Goal: Complete application form: Complete application form

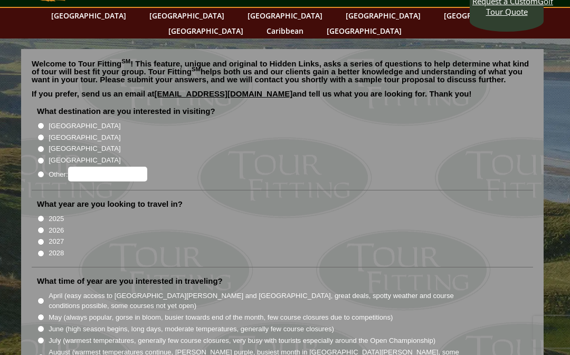
scroll to position [47, 0]
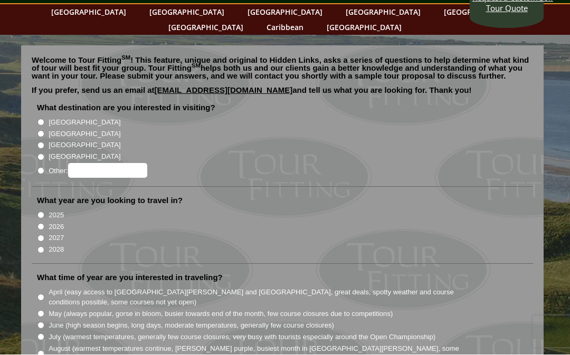
click at [37, 131] on input "[GEOGRAPHIC_DATA]" at bounding box center [40, 134] width 7 height 7
radio input "true"
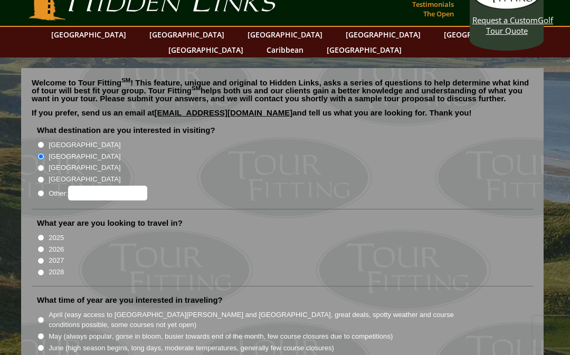
scroll to position [21, 0]
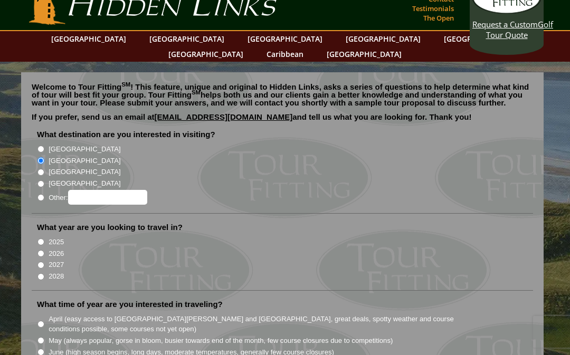
click at [37, 250] on input "2026" at bounding box center [40, 253] width 7 height 7
radio input "true"
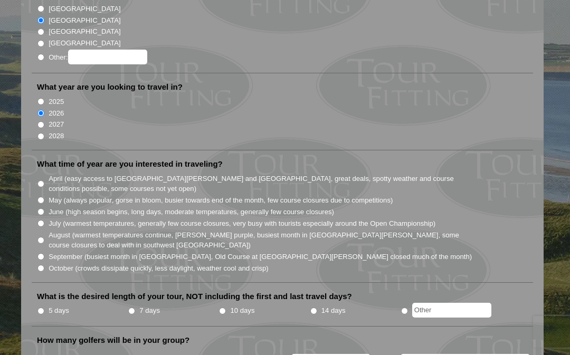
scroll to position [160, 0]
click at [39, 218] on li "July (warmest temperatures, generally few course closures, very busy with touri…" at bounding box center [286, 224] width 499 height 12
click at [43, 221] on input "July (warmest temperatures, generally few course closures, very busy with touri…" at bounding box center [40, 224] width 7 height 7
radio input "true"
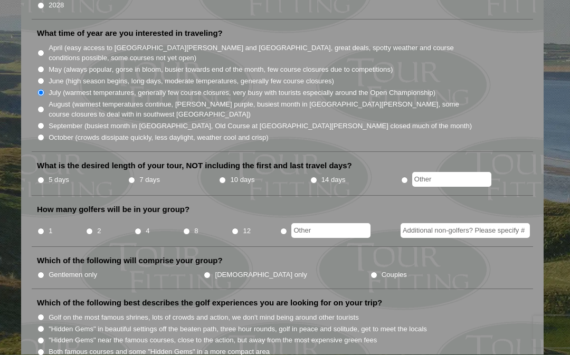
scroll to position [292, 0]
click at [408, 177] on input "radio" at bounding box center [404, 180] width 7 height 7
radio input "true"
click at [466, 172] on input "text" at bounding box center [451, 179] width 79 height 15
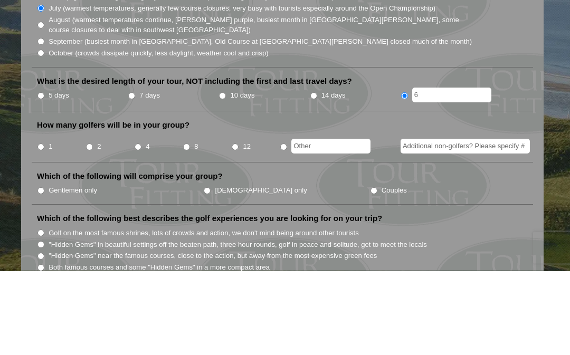
type input "6"
click at [287, 228] on input "radio" at bounding box center [283, 231] width 7 height 7
radio input "true"
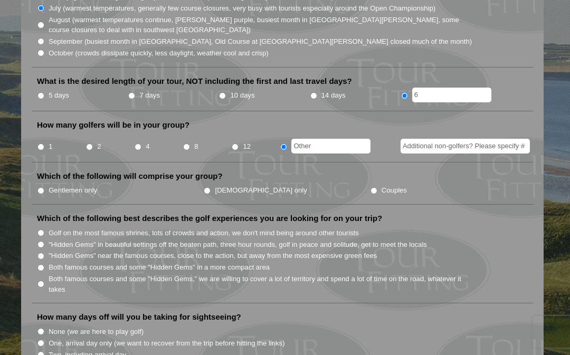
click at [332, 139] on input "text" at bounding box center [330, 146] width 79 height 15
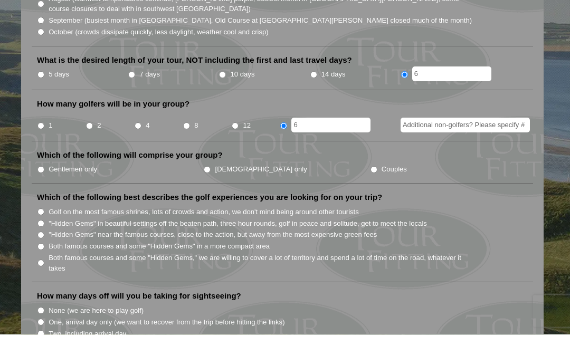
type input "6"
click at [40, 187] on input "Gentlemen only" at bounding box center [40, 190] width 7 height 7
radio input "true"
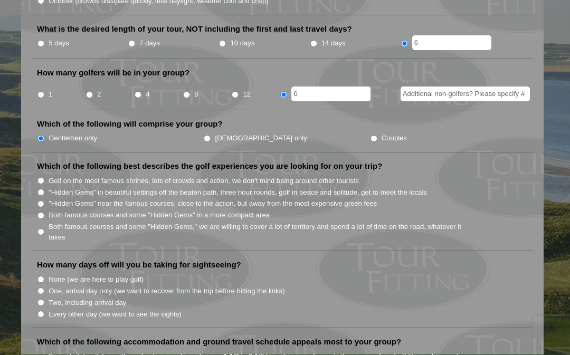
scroll to position [427, 0]
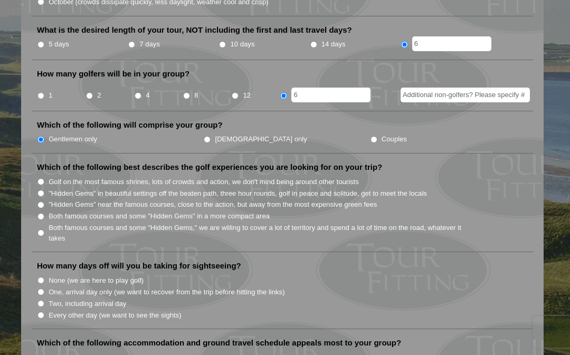
click at [39, 178] on input "Golf on the most famous shrines, lots of crowds and action, we don't mind being…" at bounding box center [40, 181] width 7 height 7
radio input "true"
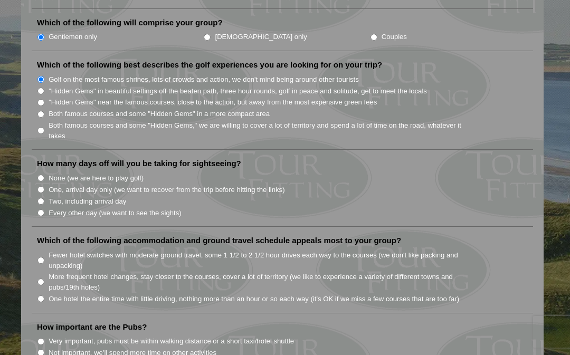
scroll to position [529, 0]
click at [37, 159] on li "How many days off will you be taking for sightseeing? None (we are here to play…" at bounding box center [282, 193] width 501 height 69
click at [41, 175] on input "None (we are here to play golf)" at bounding box center [40, 178] width 7 height 7
radio input "true"
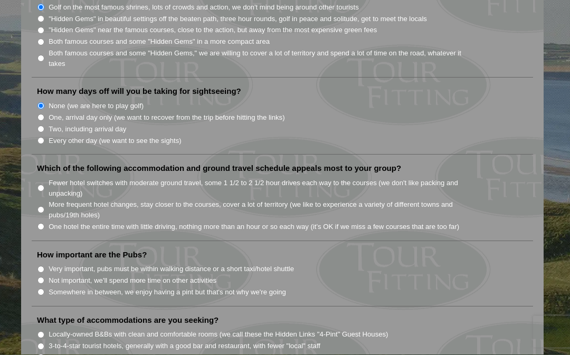
scroll to position [602, 0]
click at [41, 185] on input "Fewer hotel switches with moderate ground travel, some 1 1/2 to 2 1/2 hour driv…" at bounding box center [40, 188] width 7 height 7
radio input "true"
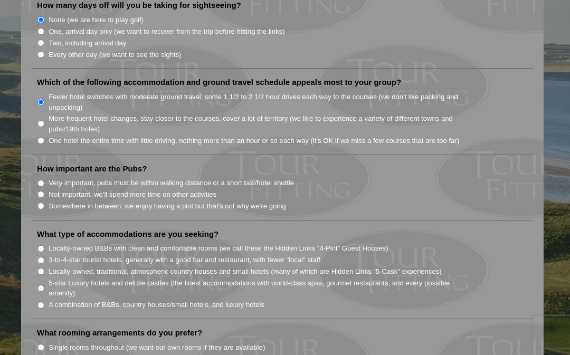
scroll to position [688, 0]
click at [35, 177] on li "How important are the Pubs? Very important, pubs must be within walking distanc…" at bounding box center [282, 192] width 501 height 57
click at [43, 203] on input "Somewhere in between, we enjoy having a pint but that's not why we're going" at bounding box center [40, 206] width 7 height 7
radio input "true"
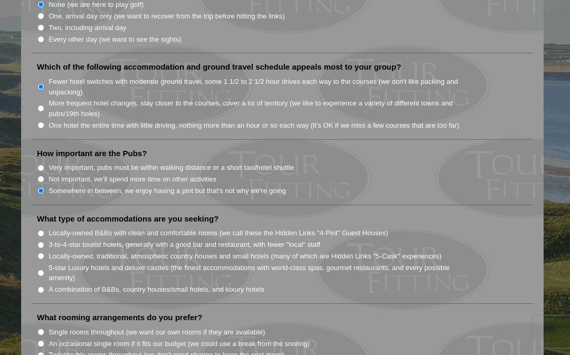
scroll to position [703, 0]
click at [39, 242] on input "3-to-4-star tourist hotels, generally with a good bar and restaurant, with fewe…" at bounding box center [40, 245] width 7 height 7
radio input "true"
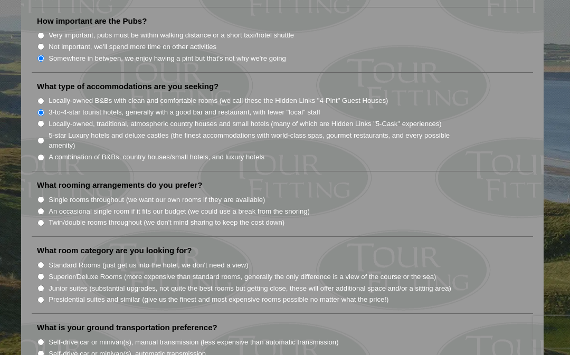
scroll to position [877, 0]
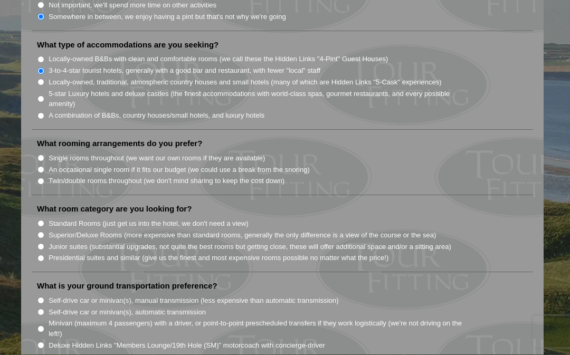
click at [40, 178] on input "Twin/double rooms throughout (we don't mind sharing to keep the cost down)" at bounding box center [40, 181] width 7 height 7
radio input "true"
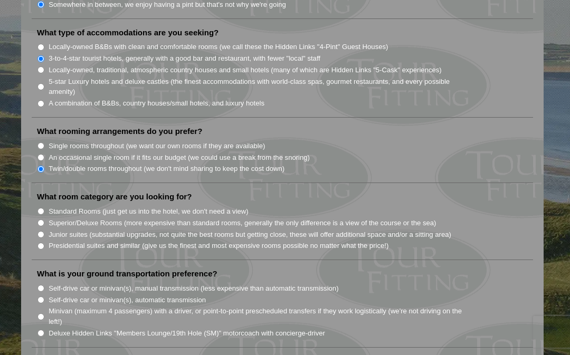
scroll to position [889, 0]
click at [39, 208] on input "Standard Rooms (just get us into the hotel, we don't need a view)" at bounding box center [40, 211] width 7 height 7
radio input "true"
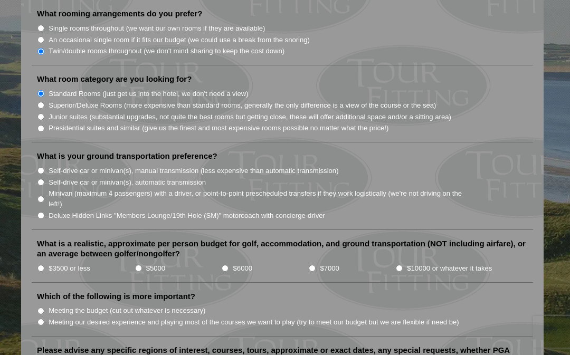
scroll to position [1006, 0]
click at [43, 168] on input "Self-drive car or minivan(s), manual transmission (less expensive than automati…" at bounding box center [40, 171] width 7 height 7
radio input "true"
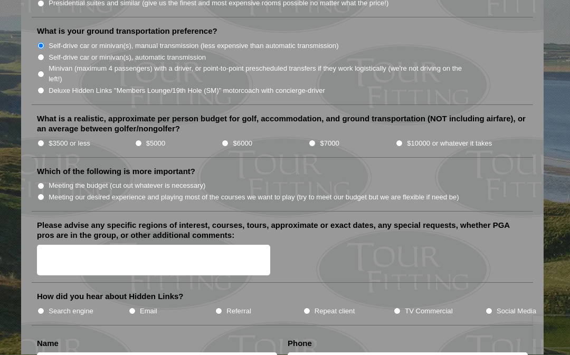
scroll to position [1133, 0]
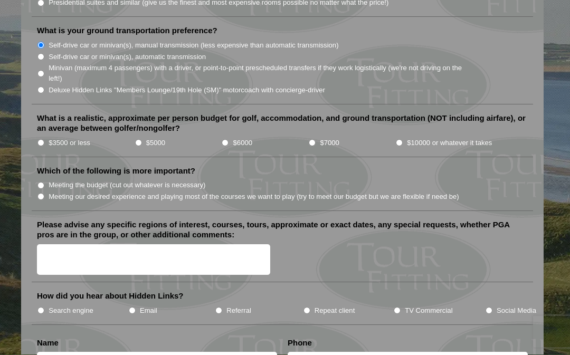
click at [316, 140] on input "$7000" at bounding box center [312, 143] width 7 height 7
radio input "true"
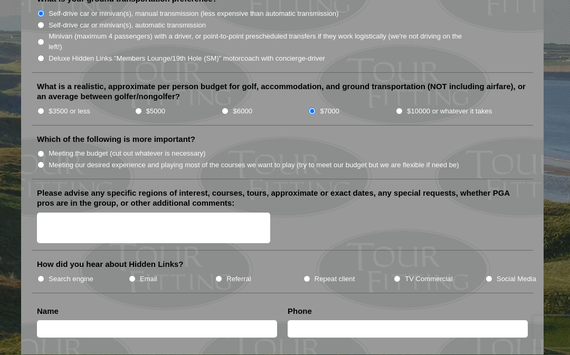
scroll to position [1165, 0]
click at [42, 161] on input "Meeting our desired experience and playing most of the courses we want to play …" at bounding box center [40, 164] width 7 height 7
radio input "true"
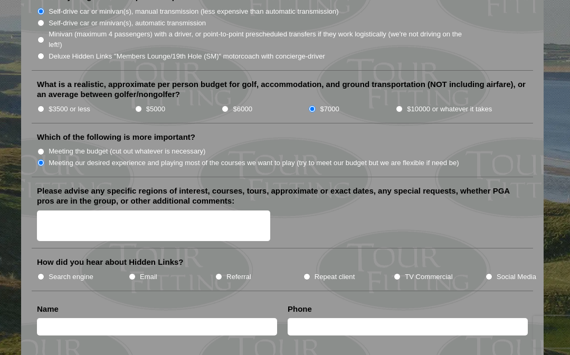
scroll to position [1166, 0]
click at [40, 149] on input "Meeting the budget (cut out whatever is necessary)" at bounding box center [40, 152] width 7 height 7
radio input "true"
click at [42, 160] on input "Meeting our desired experience and playing most of the courses we want to play …" at bounding box center [40, 163] width 7 height 7
radio input "true"
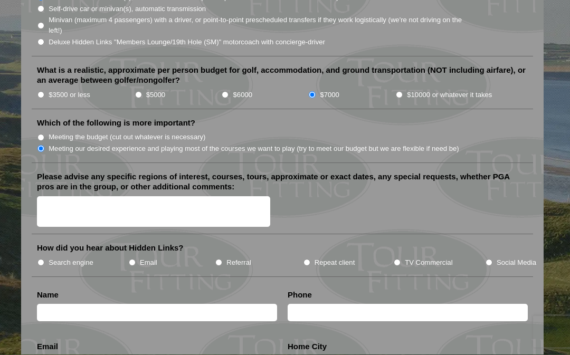
scroll to position [1181, 0]
click at [55, 197] on textarea "Please advise any specific regions of interest, courses, tours, approximate or …" at bounding box center [153, 212] width 233 height 31
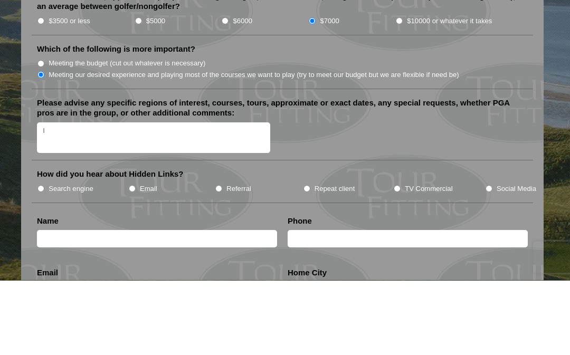
type textarea "I"
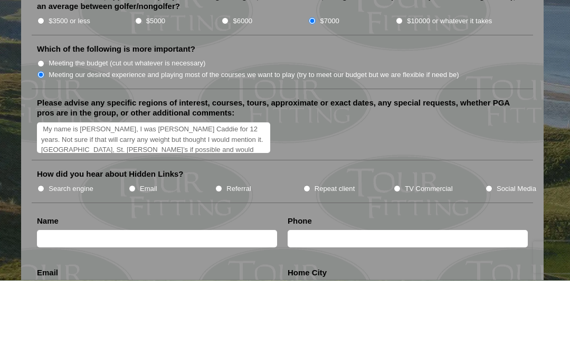
scroll to position [16, 0]
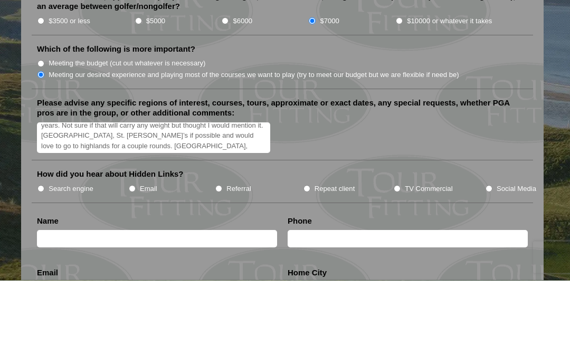
type textarea "My name is [PERSON_NAME], I was [PERSON_NAME] Caddie for 12 years. Not sure if …"
click at [399, 260] on input "TV Commercial" at bounding box center [397, 263] width 7 height 7
radio input "true"
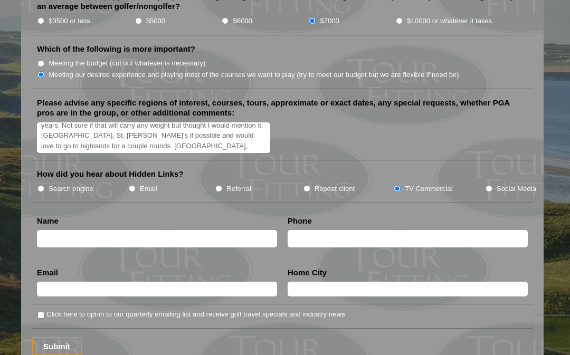
click at [56, 230] on input "text" at bounding box center [157, 238] width 240 height 17
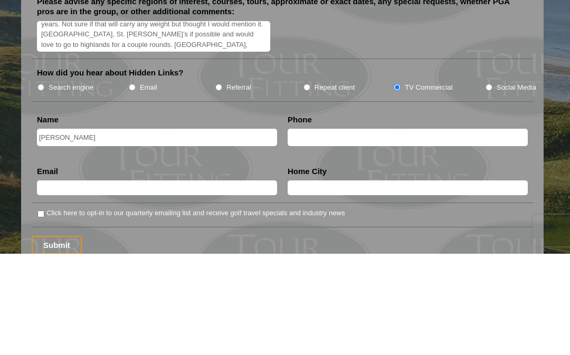
click at [379, 230] on input "text" at bounding box center [408, 238] width 240 height 17
click at [136, 230] on input "Mike" at bounding box center [157, 238] width 240 height 17
type input "[PERSON_NAME]"
click at [391, 230] on input "text" at bounding box center [408, 238] width 240 height 17
type input "[PHONE_NUMBER]"
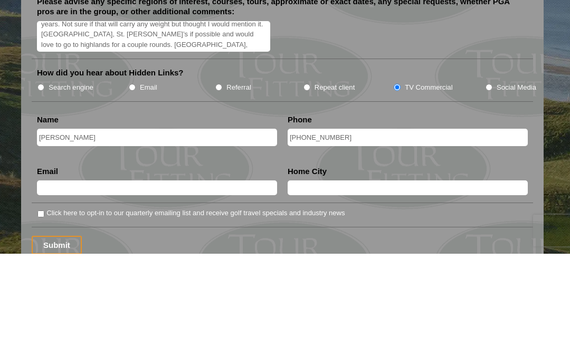
click at [213, 282] on input "text" at bounding box center [157, 289] width 240 height 15
type input "[EMAIL_ADDRESS][DOMAIN_NAME]"
click at [403, 282] on input "text" at bounding box center [408, 289] width 240 height 15
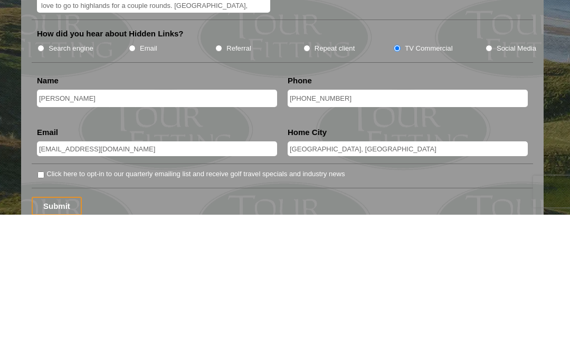
type input "[GEOGRAPHIC_DATA], [GEOGRAPHIC_DATA]"
click at [38, 312] on input "Click here to opt-in to our quarterly emailing list and receive golf travel spe…" at bounding box center [40, 315] width 7 height 7
checkbox input "true"
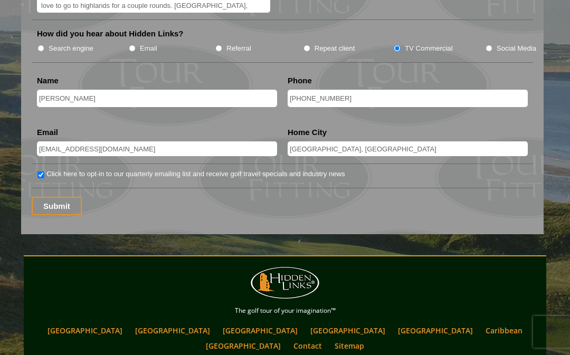
click at [53, 197] on input "Submit" at bounding box center [57, 206] width 50 height 18
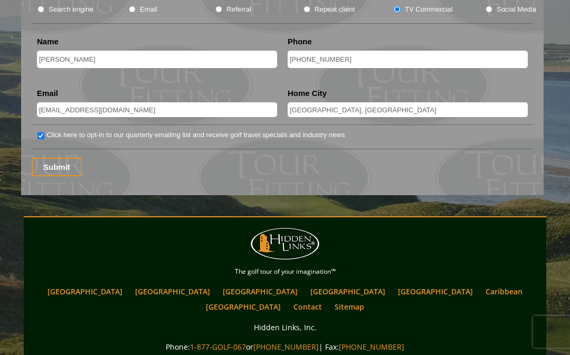
scroll to position [1452, 0]
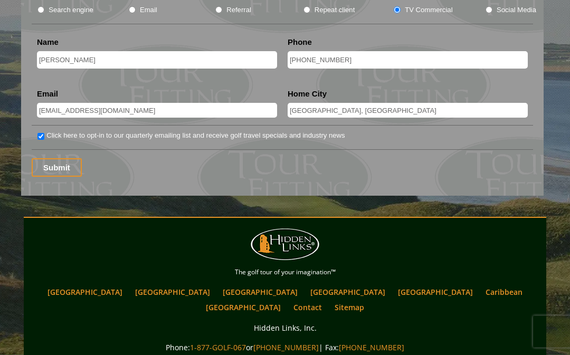
click at [51, 159] on input "Submit" at bounding box center [57, 168] width 50 height 18
